Goal: Information Seeking & Learning: Understand process/instructions

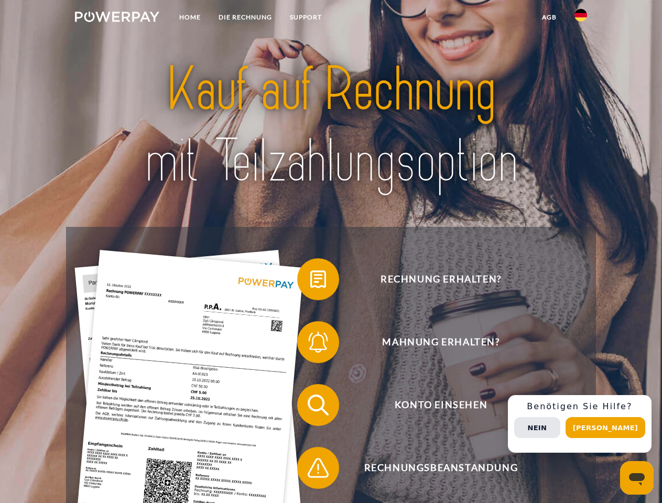
click at [117, 18] on img at bounding box center [117, 17] width 84 height 10
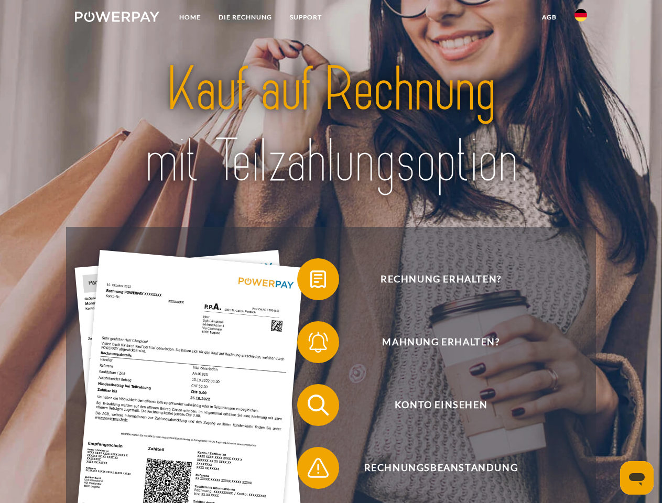
click at [581, 18] on img at bounding box center [581, 15] width 13 height 13
click at [549, 17] on link "agb" at bounding box center [549, 17] width 33 height 19
click at [310, 282] on span at bounding box center [302, 279] width 52 height 52
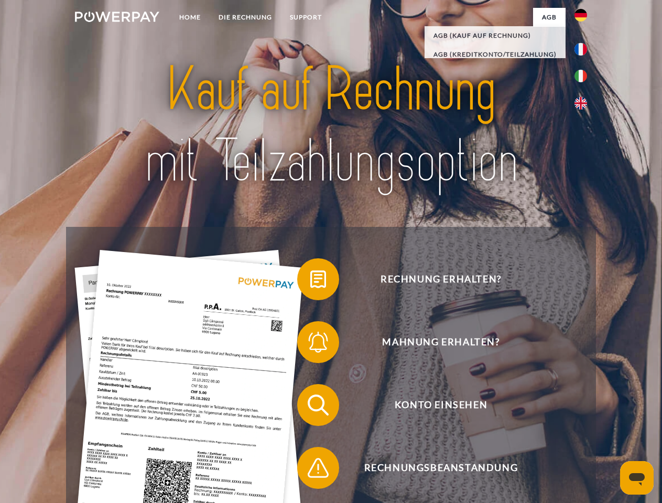
click at [310, 345] on span at bounding box center [302, 342] width 52 height 52
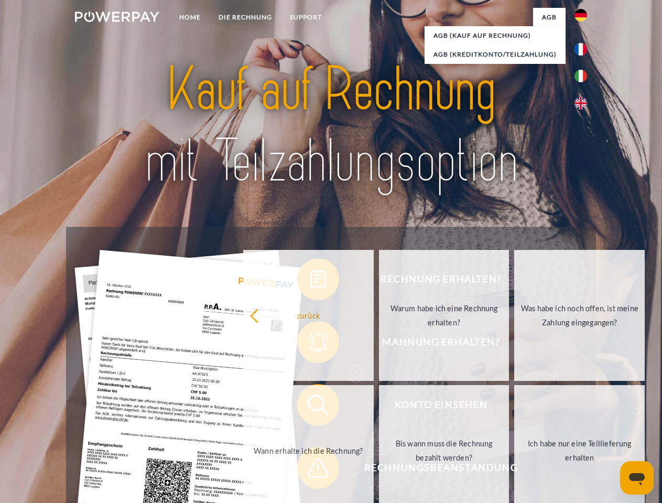
click at [379, 407] on link "Bis wann muss die Rechnung bezahlt werden?" at bounding box center [444, 450] width 131 height 131
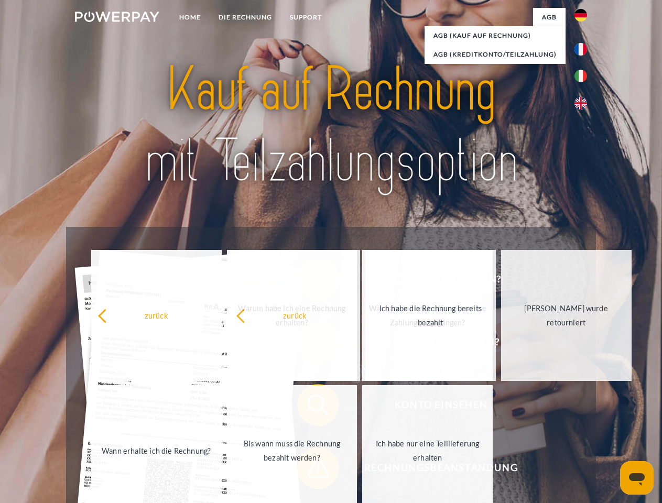
click at [310, 470] on span at bounding box center [302, 468] width 52 height 52
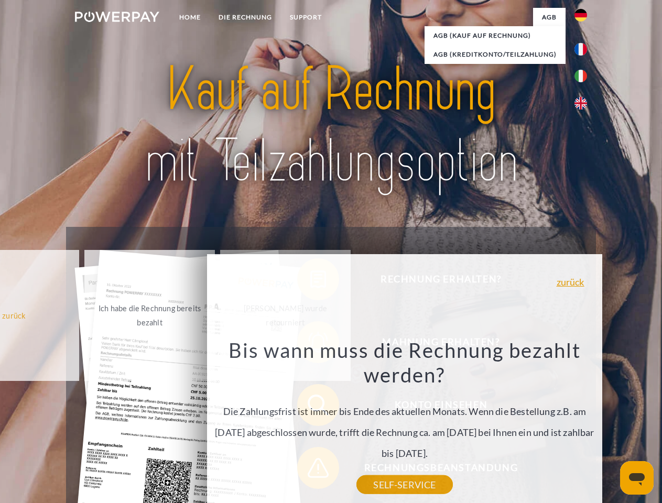
click at [584, 424] on div "Rechnung erhalten? Mahnung erhalten? Konto einsehen" at bounding box center [331, 437] width 530 height 420
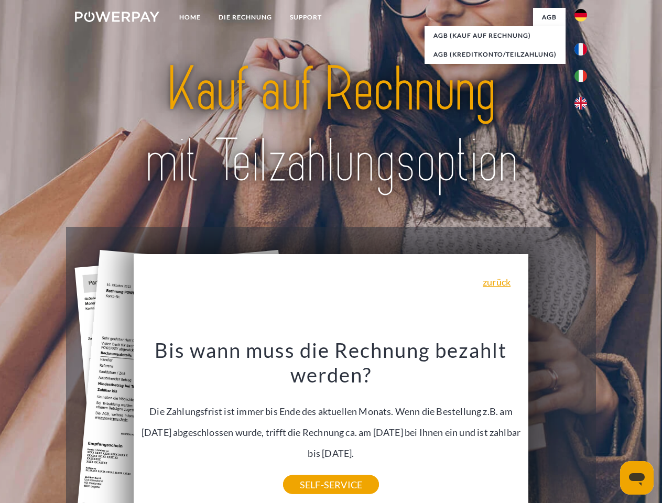
click at [558, 426] on span "Konto einsehen" at bounding box center [441, 405] width 257 height 42
click at [609, 428] on header "Home DIE RECHNUNG SUPPORT" at bounding box center [331, 362] width 662 height 724
